Goal: Task Accomplishment & Management: Use online tool/utility

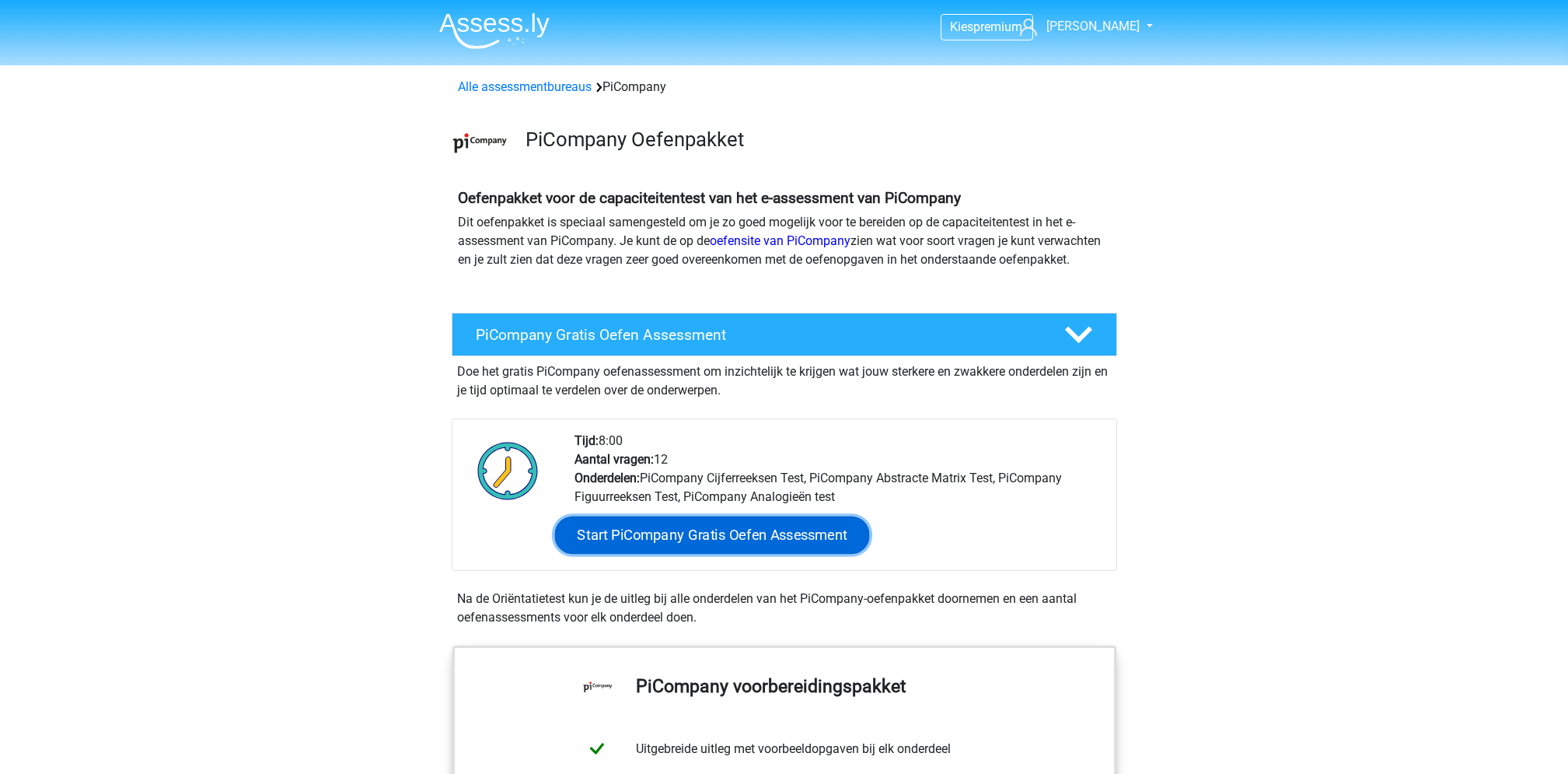
click at [785, 554] on link "Start PiCompany Gratis Oefen Assessment" at bounding box center [712, 534] width 315 height 38
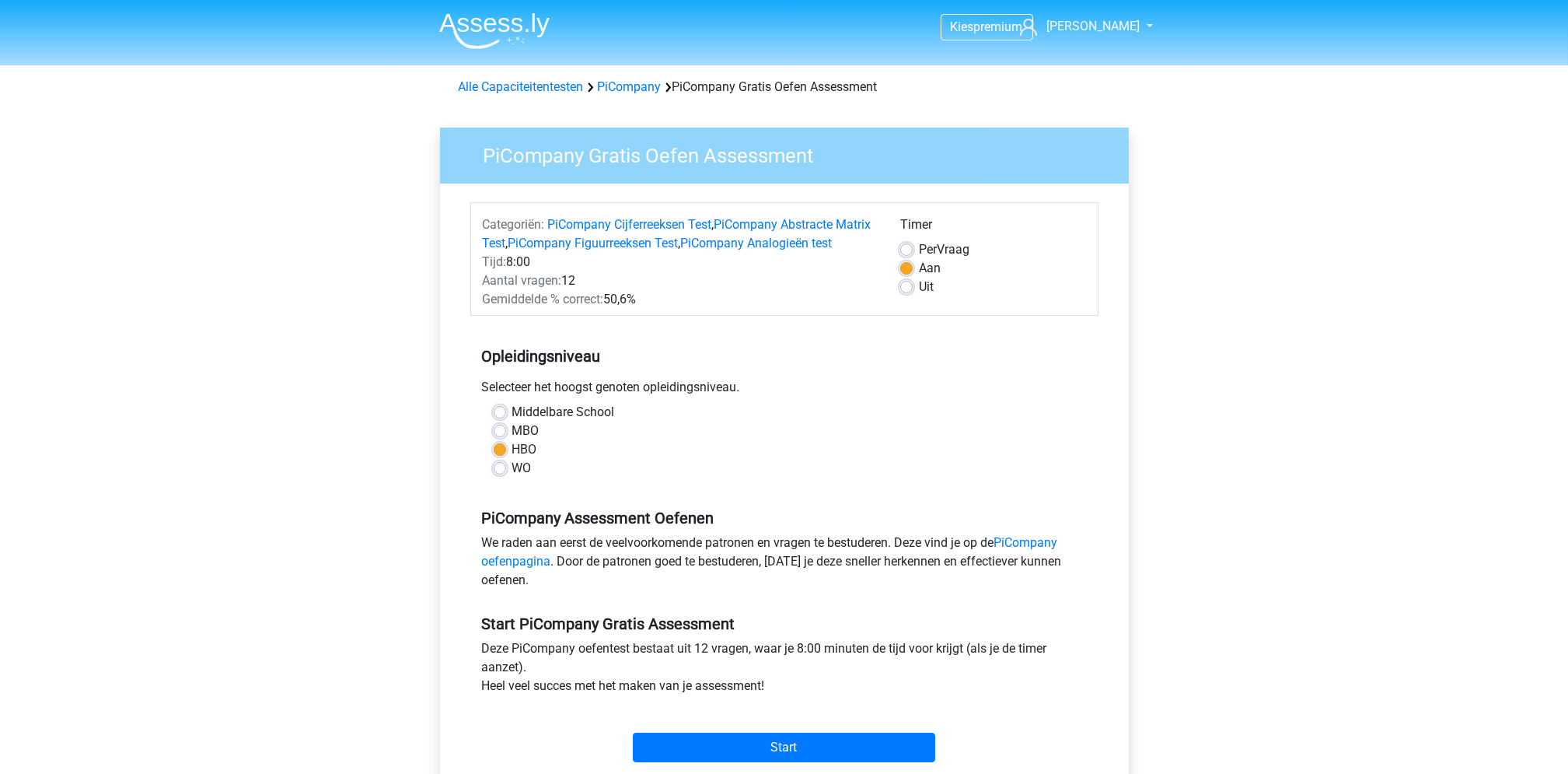
click at [919, 251] on label "Per Vraag" at bounding box center [944, 249] width 50 height 18
click at [905, 251] on input "Per Vraag" at bounding box center [906, 248] width 13 height 15
radio input "true"
click at [793, 761] on input "Start" at bounding box center [784, 747] width 302 height 30
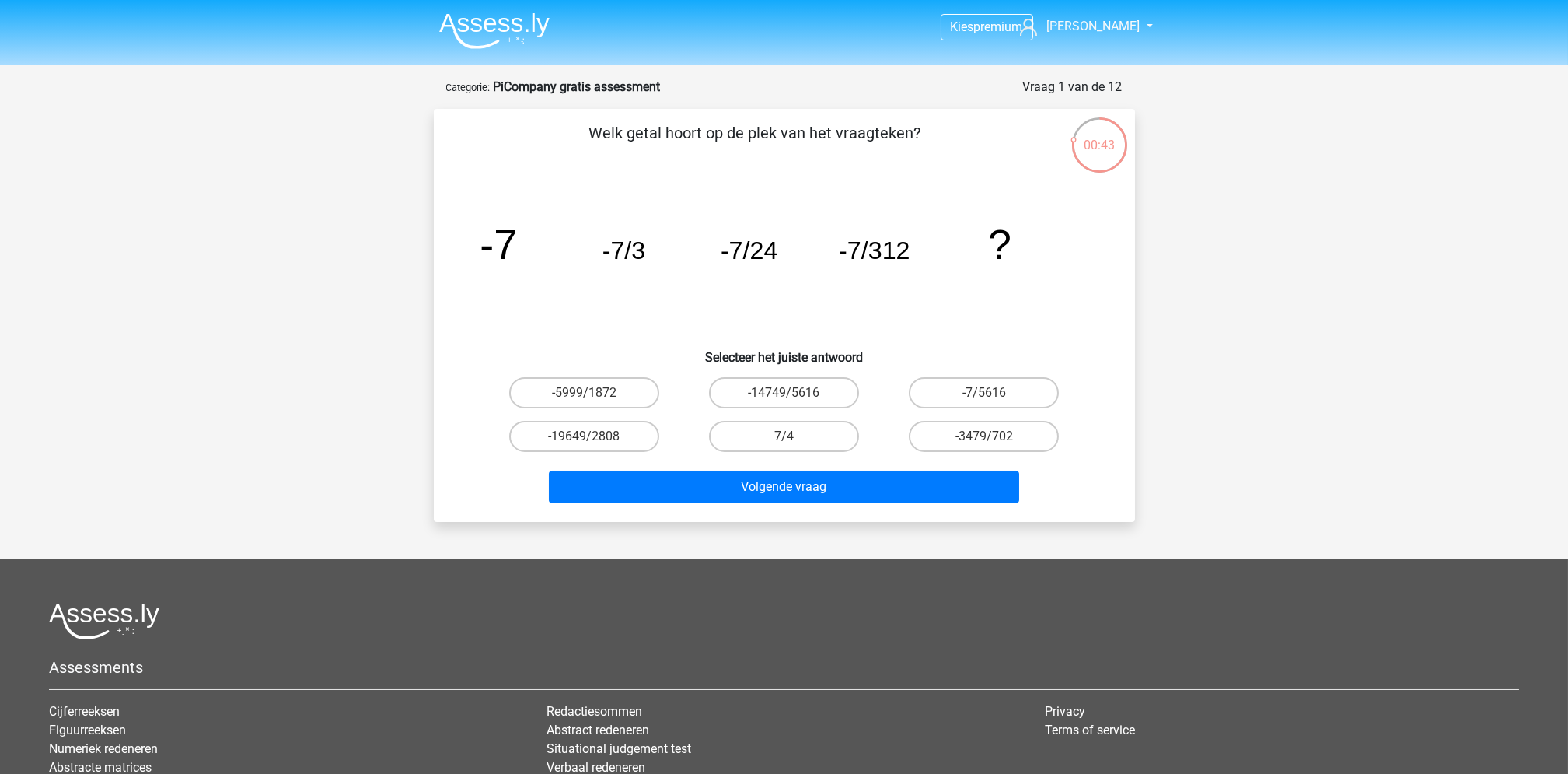
click at [1117, 342] on div "Welk getal hoort op de plek van het vraagteken? image/svg+xml -7 -7/3 -7/24 -7/…" at bounding box center [784, 315] width 689 height 387
click at [998, 395] on label "-7/5616" at bounding box center [984, 392] width 150 height 31
click at [994, 395] on input "-7/5616" at bounding box center [989, 397] width 10 height 10
radio input "true"
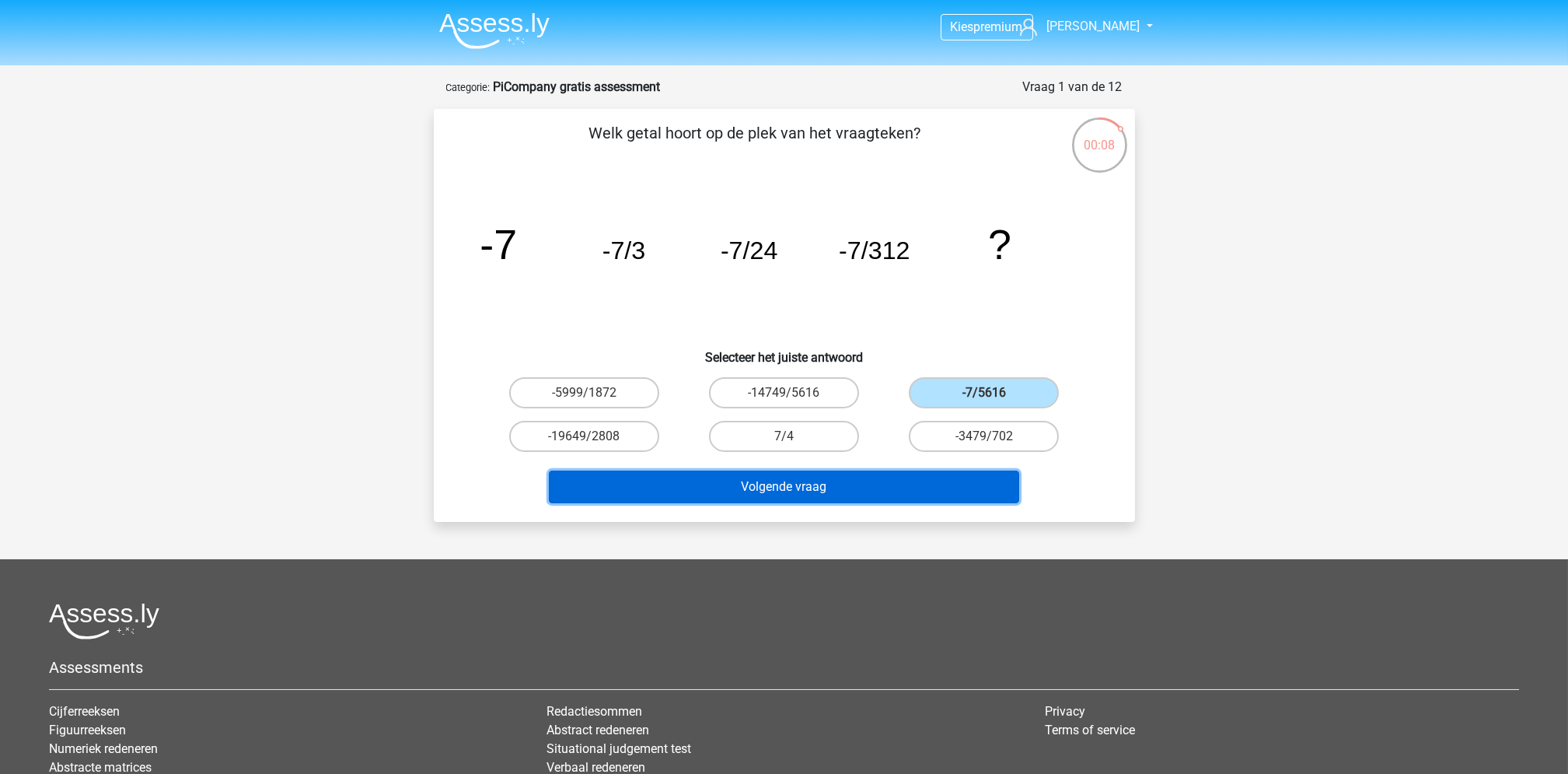
click at [904, 489] on button "Volgende vraag" at bounding box center [784, 487] width 470 height 33
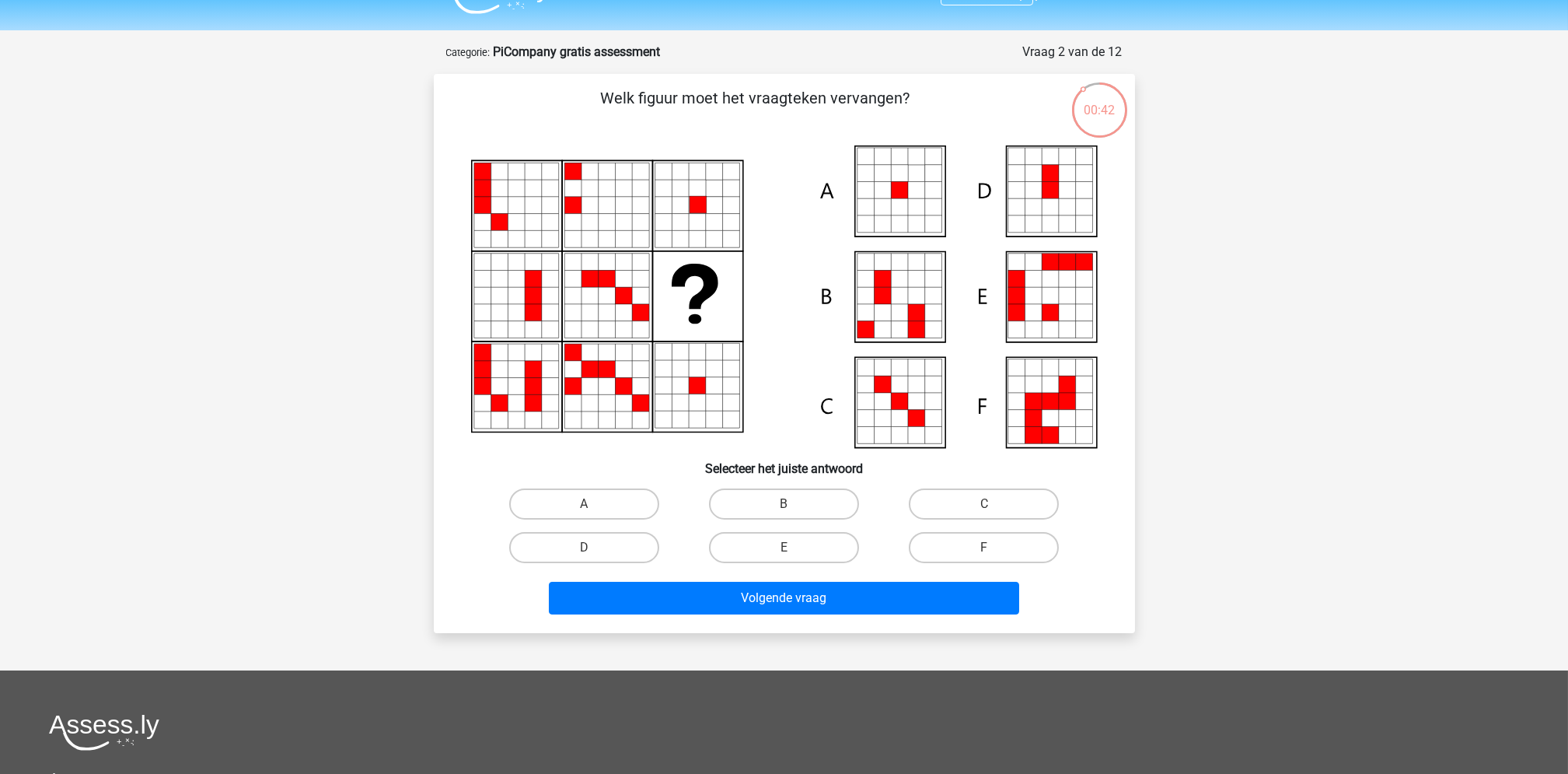
scroll to position [32, 0]
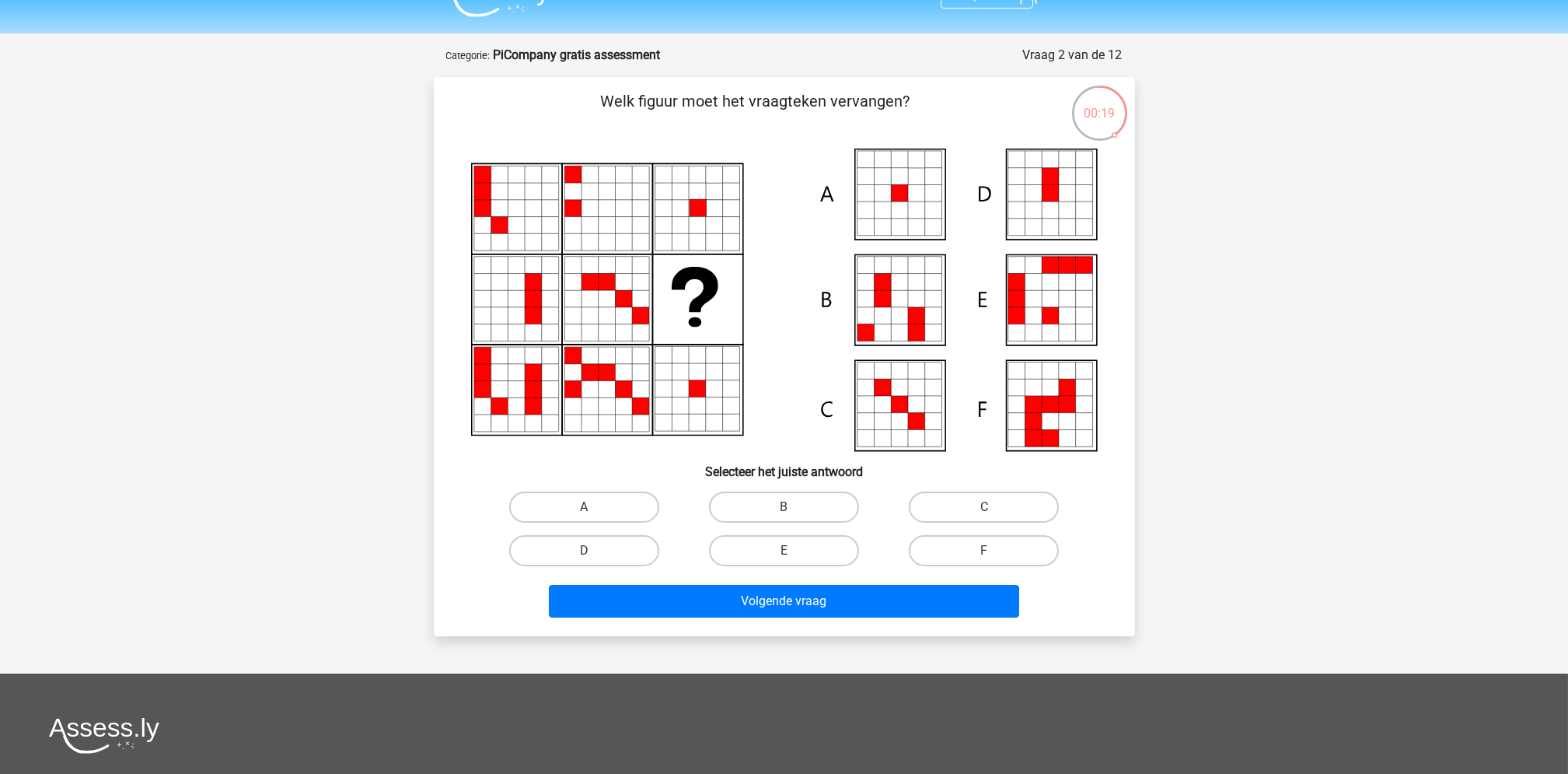
click at [906, 191] on icon at bounding box center [899, 193] width 17 height 17
click at [593, 507] on input "A" at bounding box center [588, 512] width 10 height 10
radio input "true"
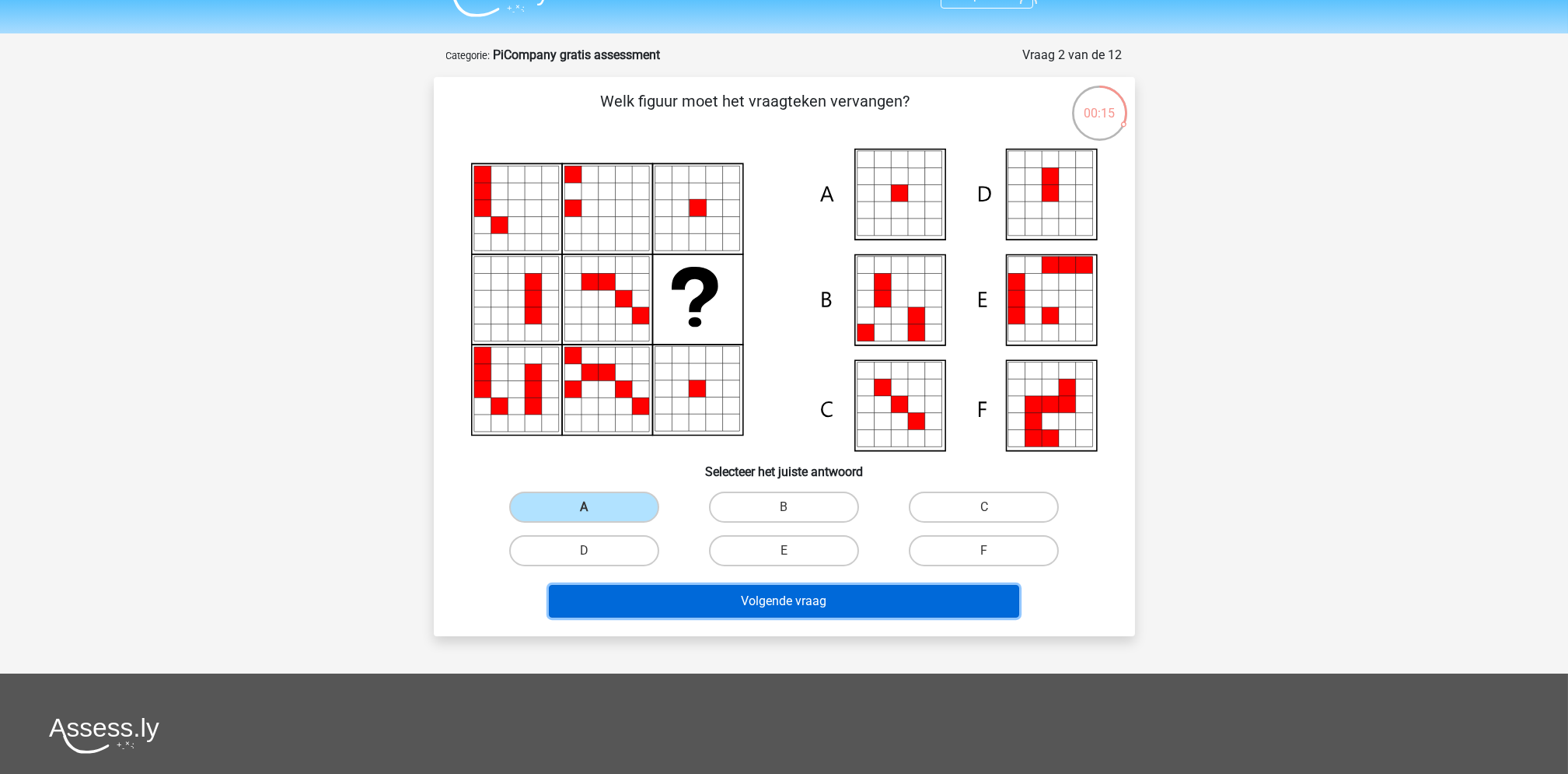
click at [703, 599] on button "Volgende vraag" at bounding box center [784, 601] width 470 height 33
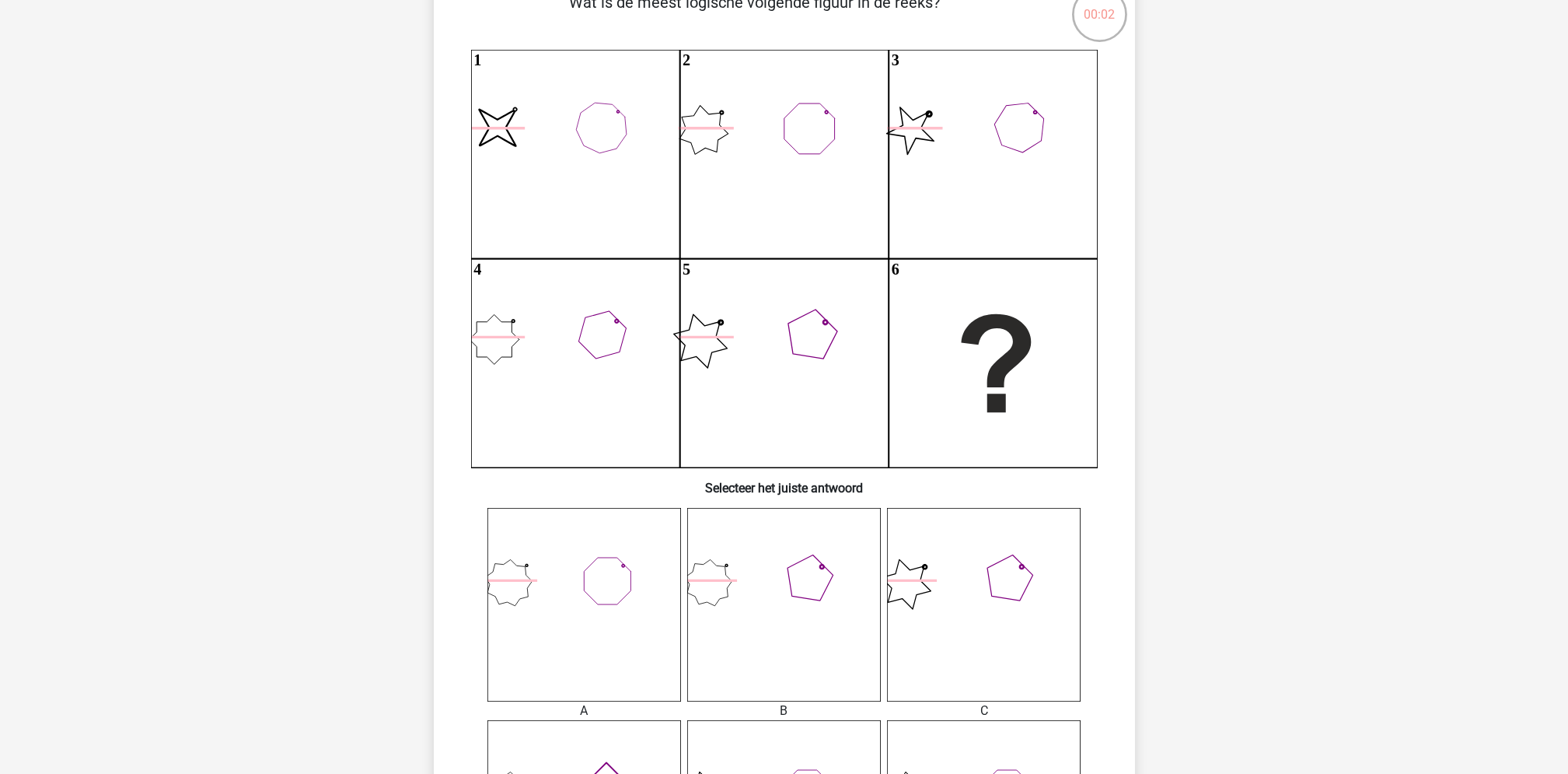
scroll to position [129, 0]
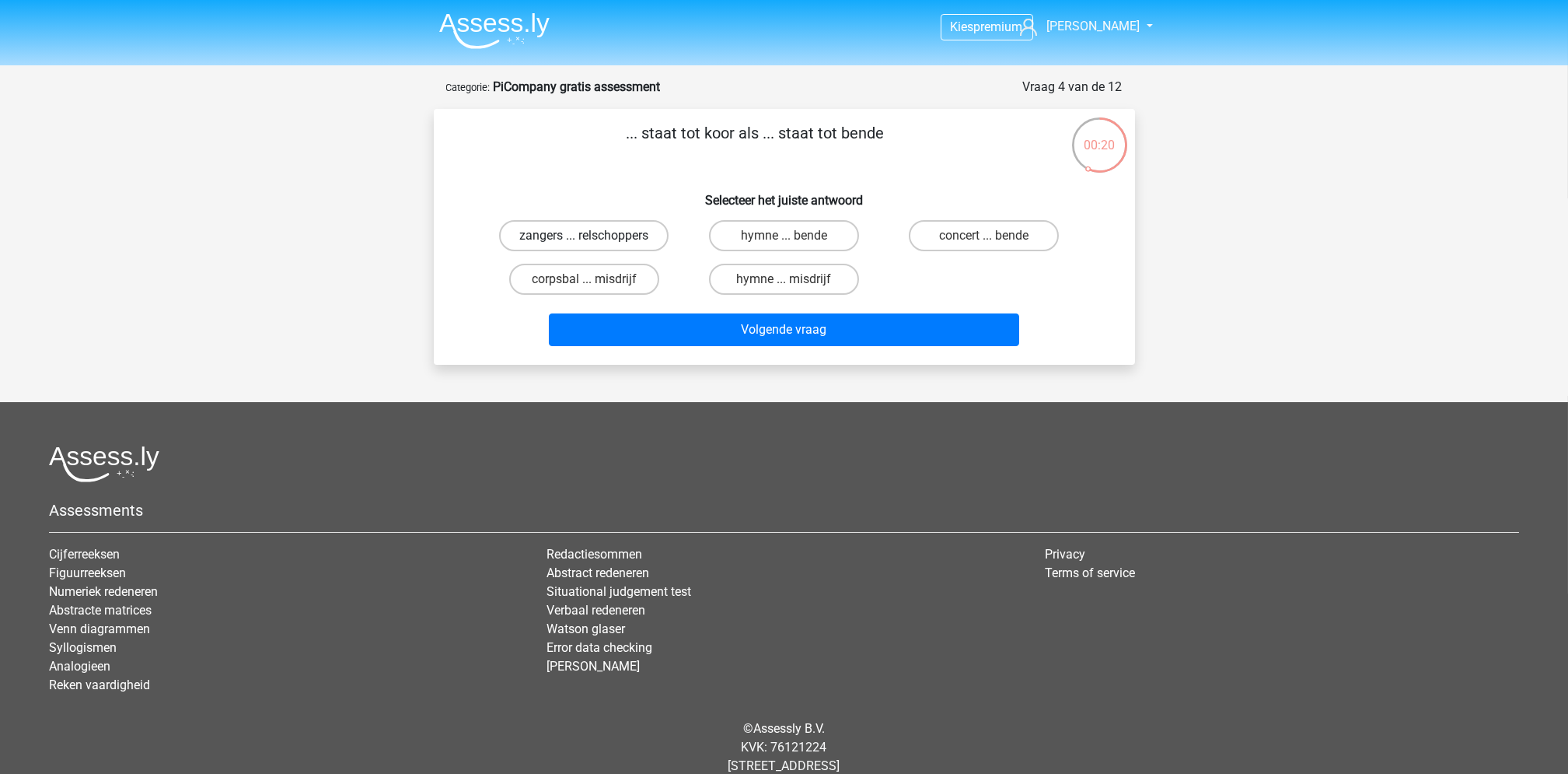
click at [612, 237] on label "zangers ... relschoppers" at bounding box center [584, 236] width 169 height 31
click at [594, 237] on input "zangers ... relschoppers" at bounding box center [588, 241] width 10 height 10
radio input "true"
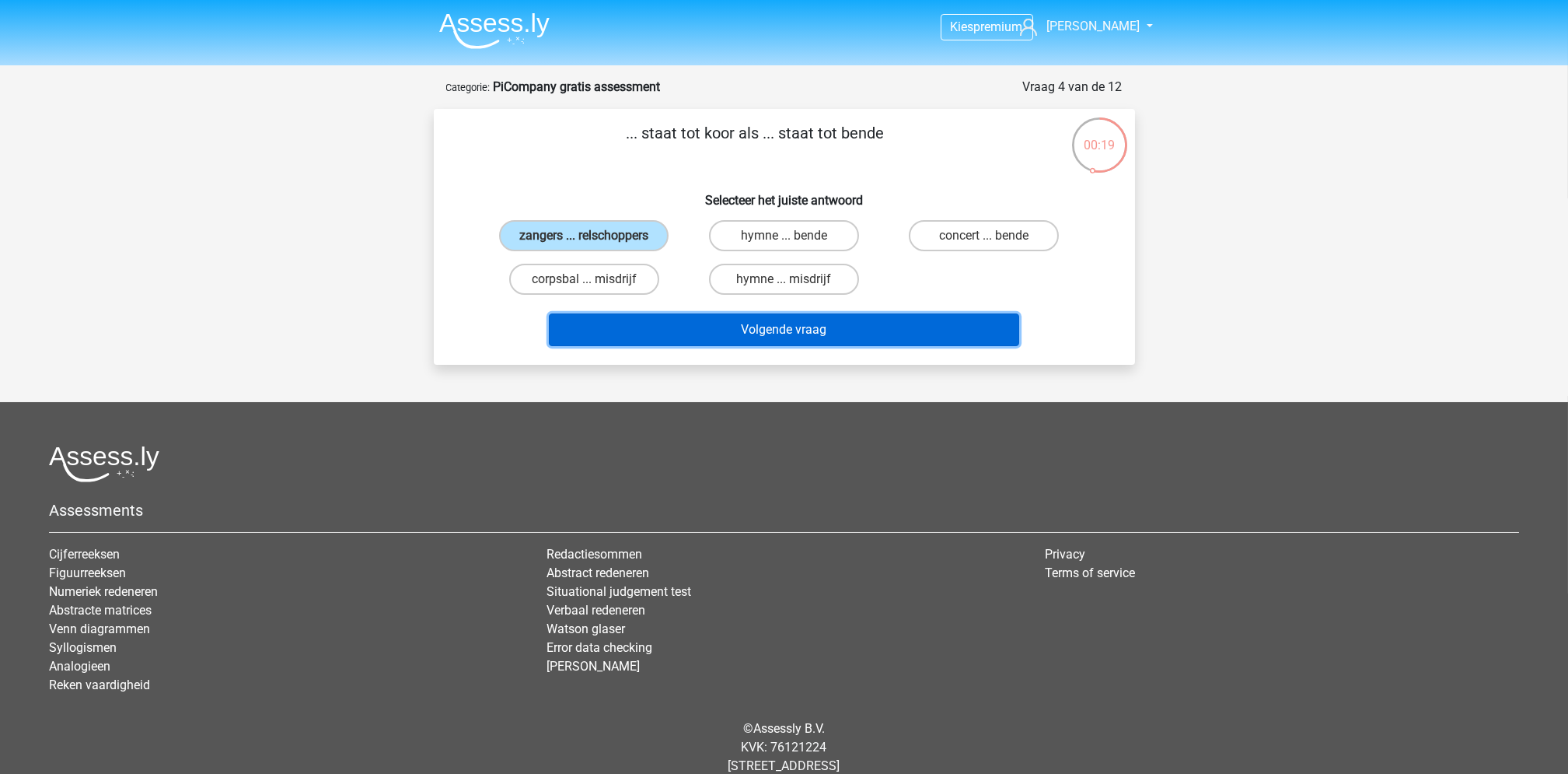
click at [717, 325] on button "Volgende vraag" at bounding box center [784, 330] width 470 height 33
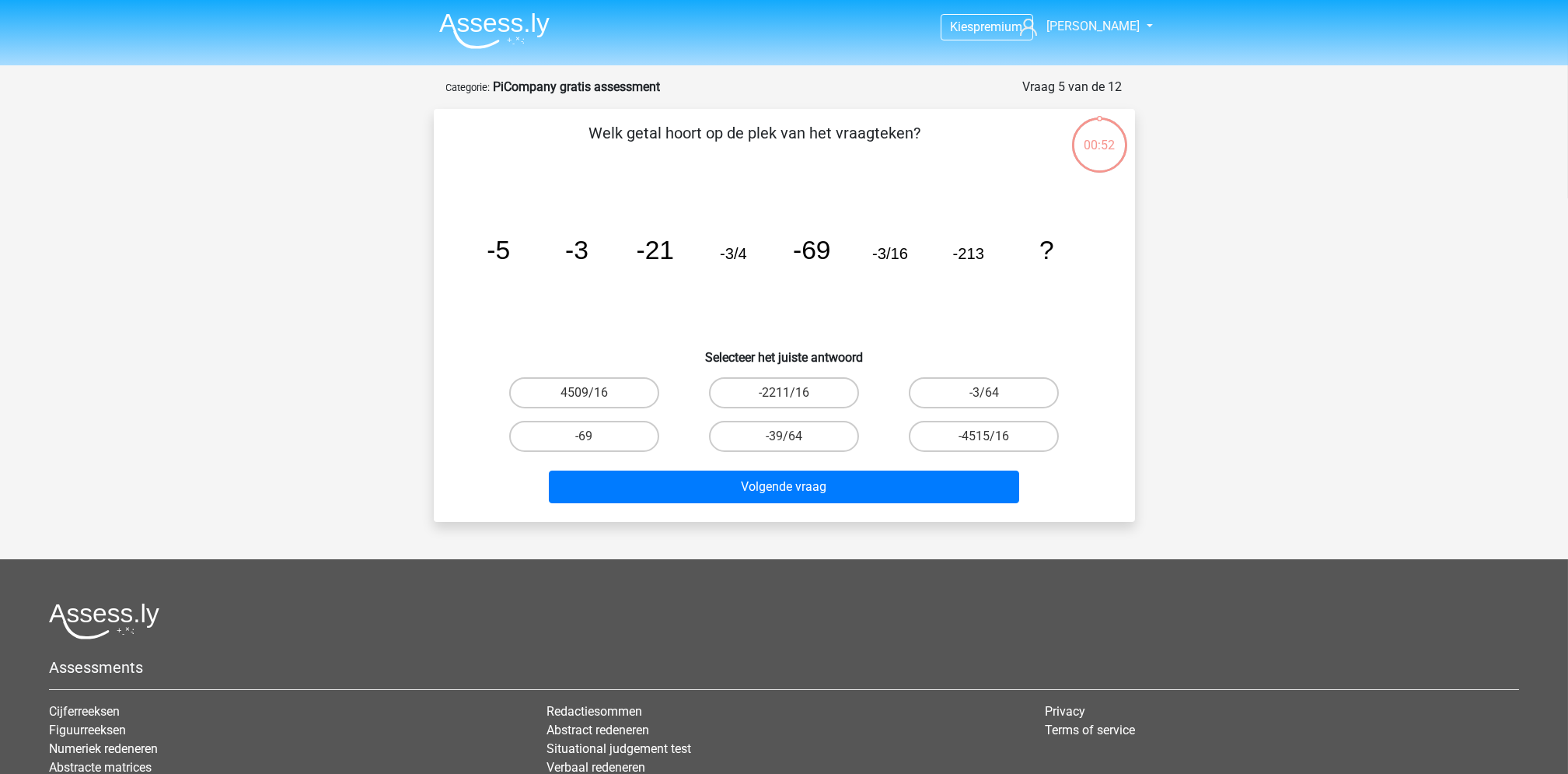
scroll to position [77, 0]
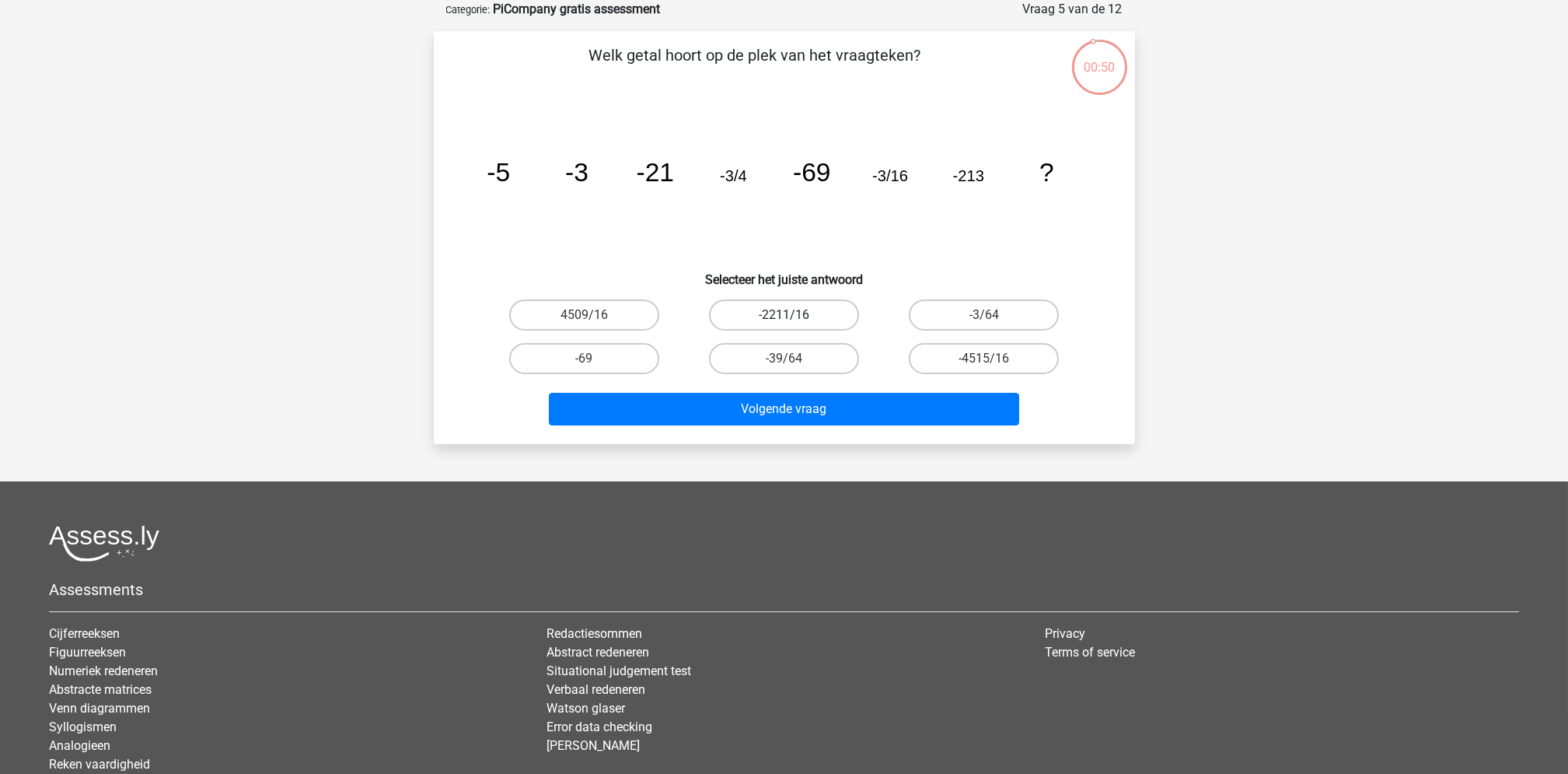
click at [731, 308] on label "-2211/16" at bounding box center [784, 315] width 150 height 31
click at [784, 315] on input "-2211/16" at bounding box center [788, 320] width 10 height 10
radio input "true"
